Goal: Navigation & Orientation: Find specific page/section

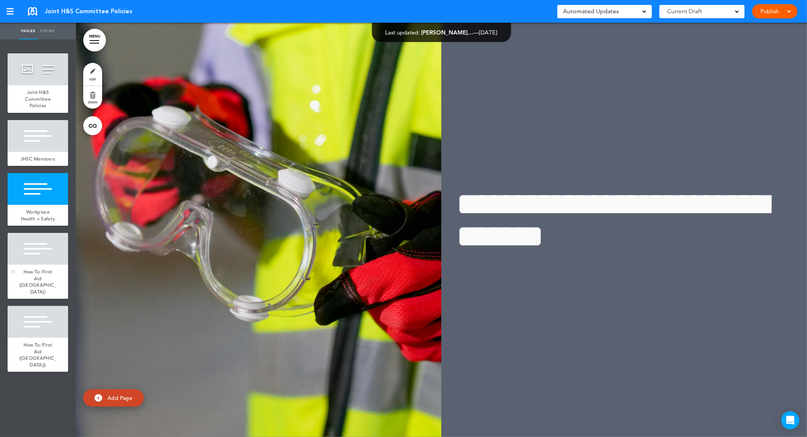
click at [36, 279] on span "How To: First Aid ([GEOGRAPHIC_DATA])" at bounding box center [37, 281] width 37 height 26
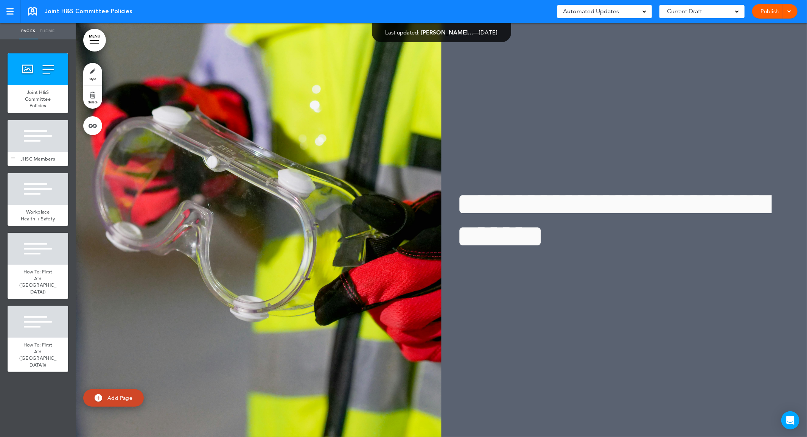
click at [39, 162] on div "JHSC Members" at bounding box center [38, 159] width 61 height 14
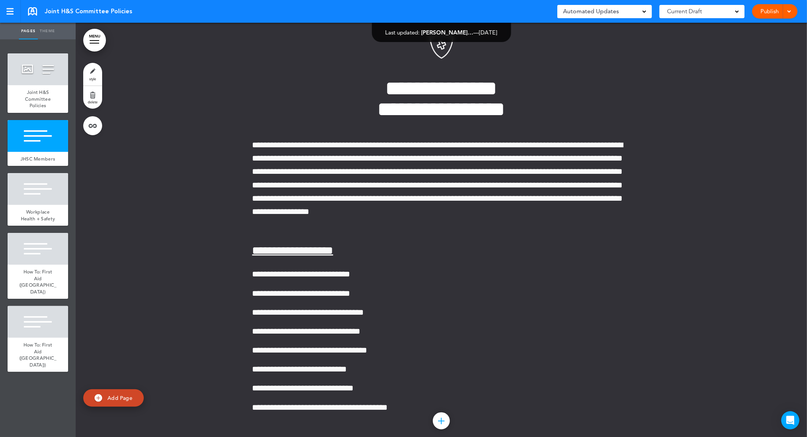
scroll to position [439, 0]
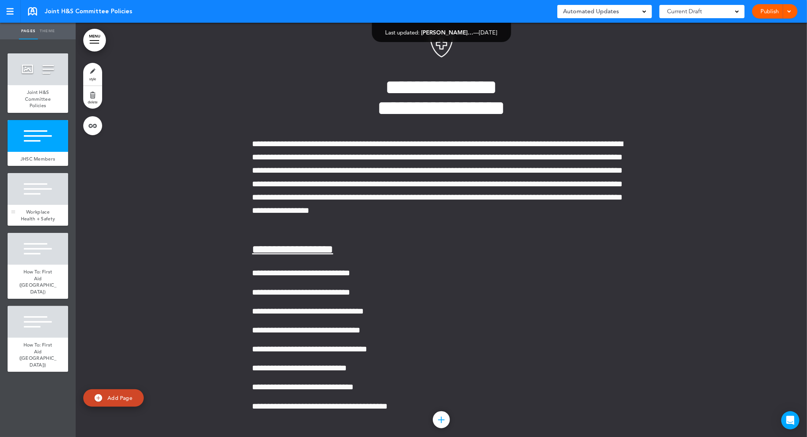
click at [36, 215] on span "Workplace Health + Safety" at bounding box center [38, 215] width 34 height 13
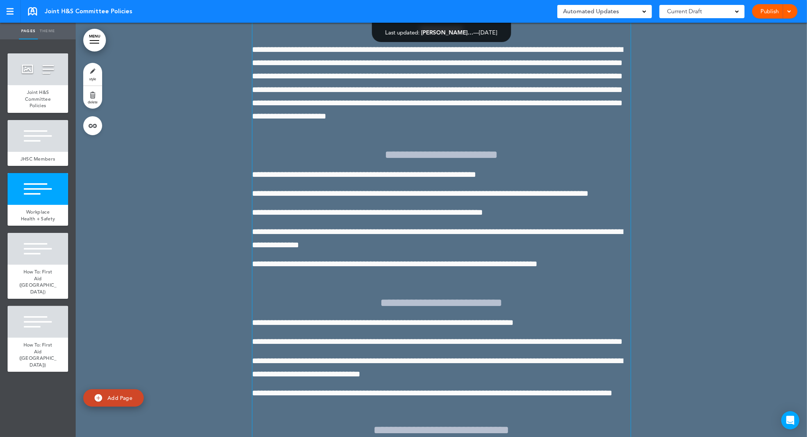
scroll to position [1126, 0]
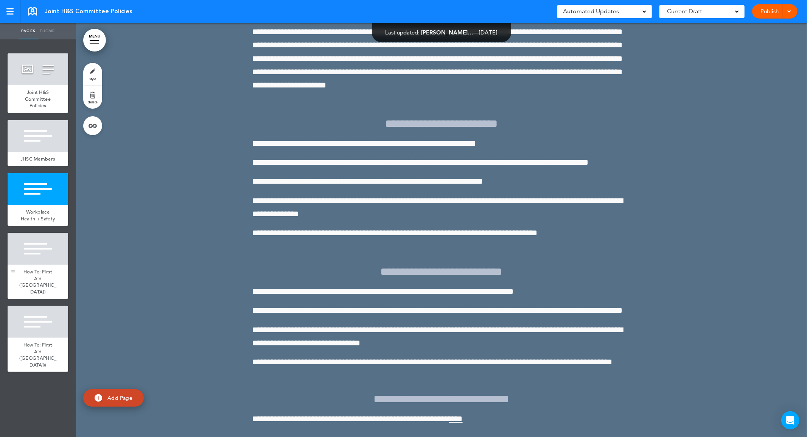
click at [30, 275] on span "How To: First Aid ([GEOGRAPHIC_DATA])" at bounding box center [37, 281] width 37 height 26
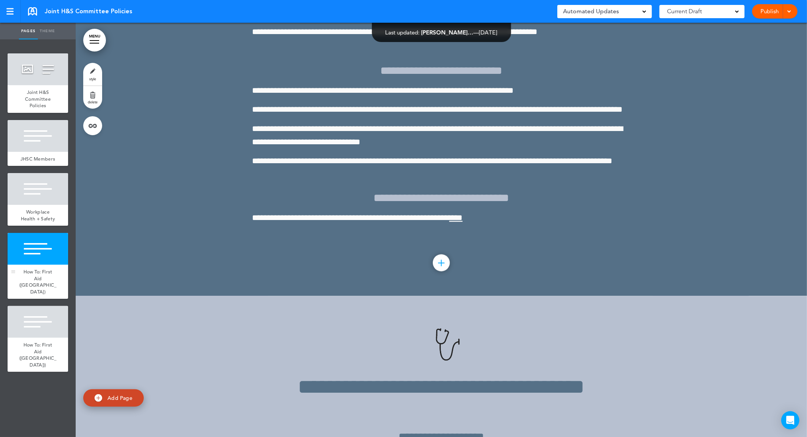
scroll to position [1641, 0]
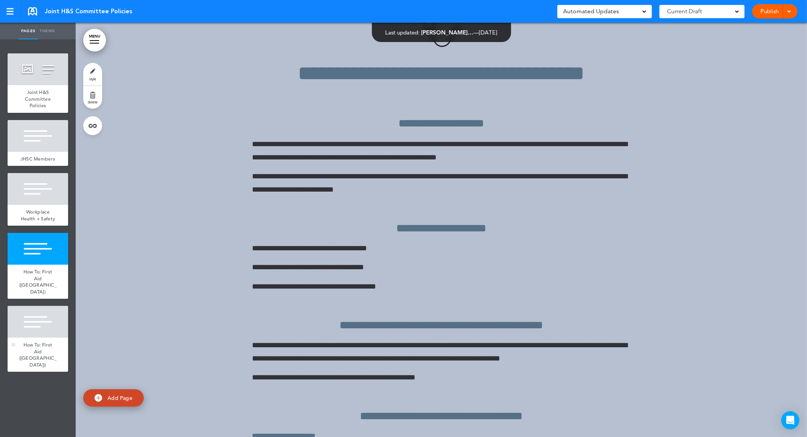
click at [36, 341] on span "How To: First Aid ([GEOGRAPHIC_DATA]))" at bounding box center [37, 354] width 37 height 26
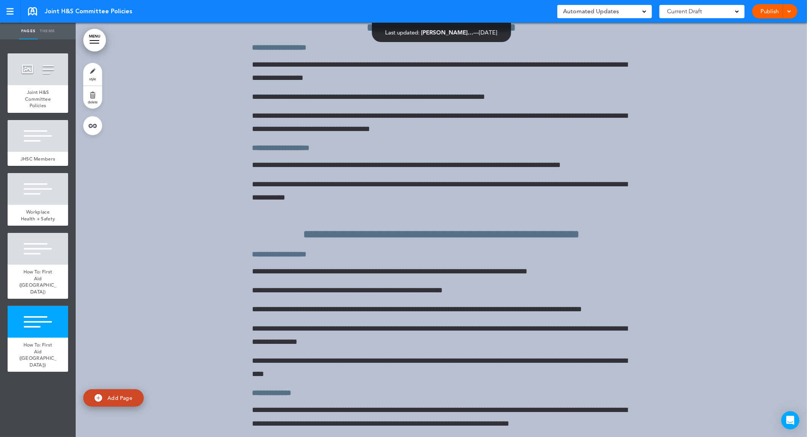
scroll to position [3664, 0]
